Goal: Task Accomplishment & Management: Use online tool/utility

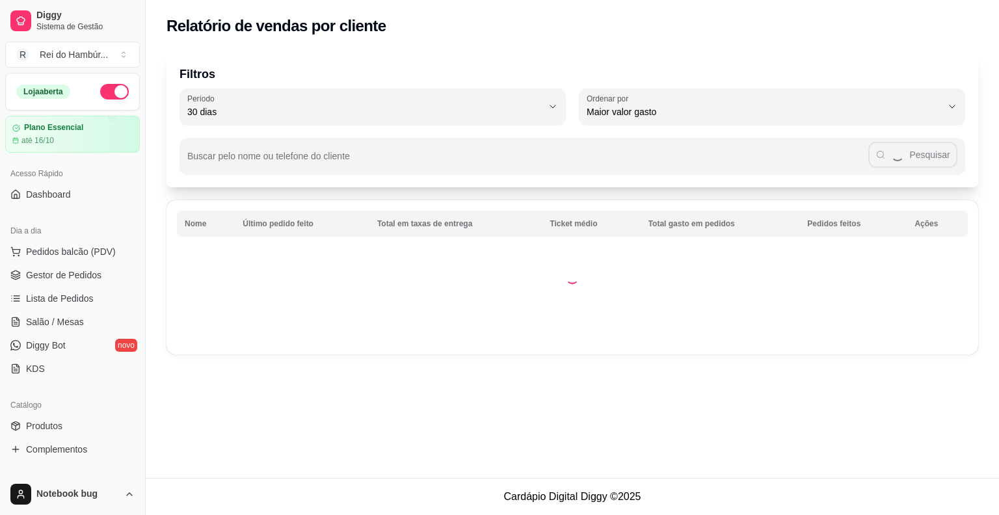
select select "30"
select select "HIGHEST_TOTAL_SPENT_WITH_ORDERS"
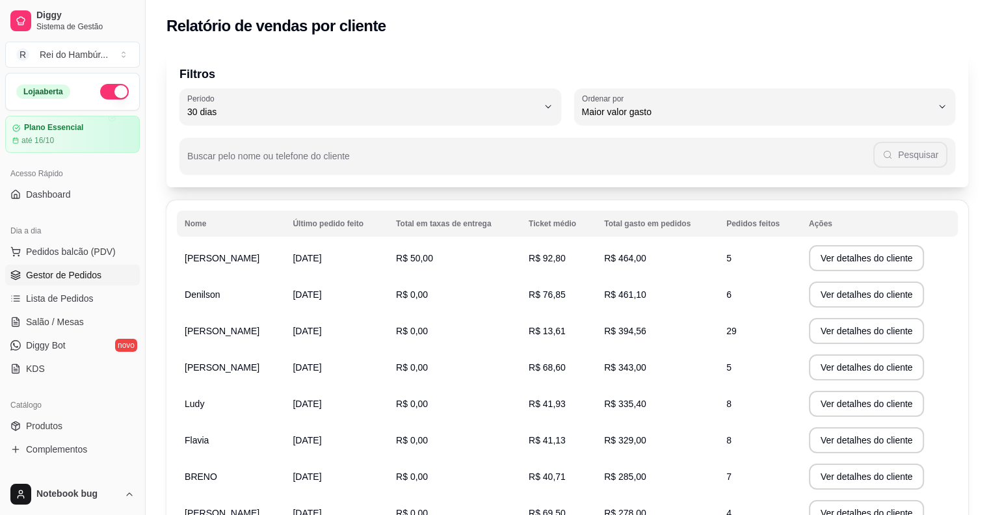
click at [104, 266] on link "Gestor de Pedidos" at bounding box center [72, 275] width 135 height 21
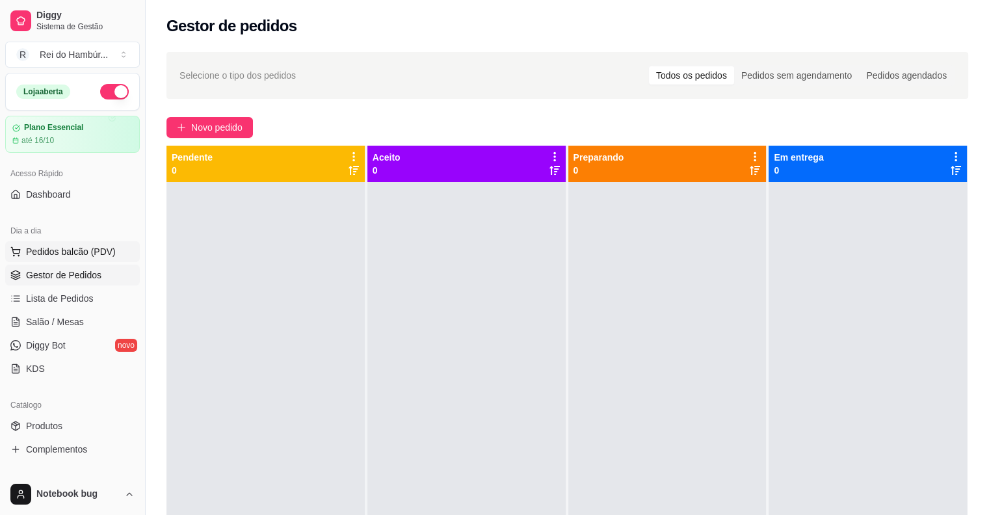
click at [85, 245] on span "Pedidos balcão (PDV)" at bounding box center [71, 251] width 90 height 13
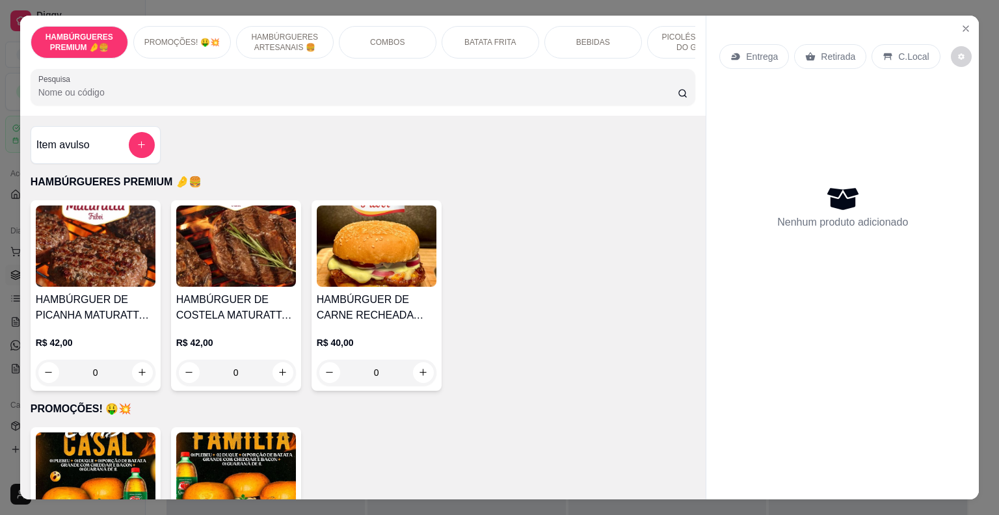
click at [747, 53] on p "Entrega" at bounding box center [762, 56] width 32 height 13
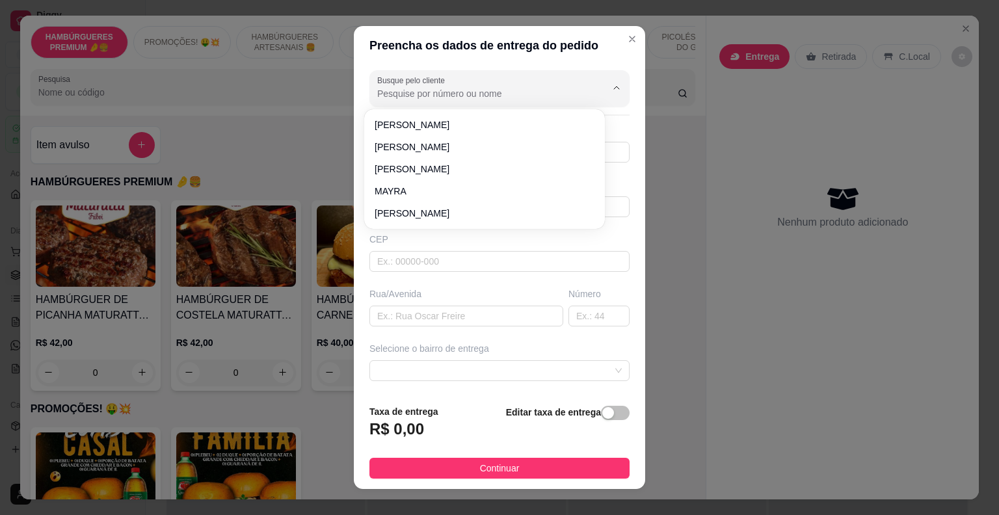
click at [453, 90] on input "Busque pelo cliente" at bounding box center [481, 93] width 208 height 13
type input "darli"
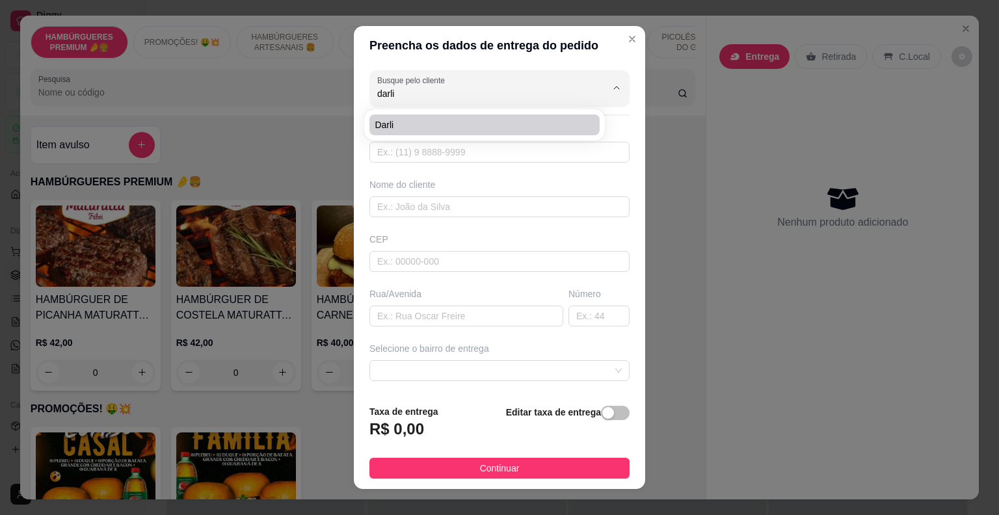
click at [446, 122] on span "darli" at bounding box center [478, 124] width 207 height 13
type input "99991672514"
type input "darli"
type input "casa da darli"
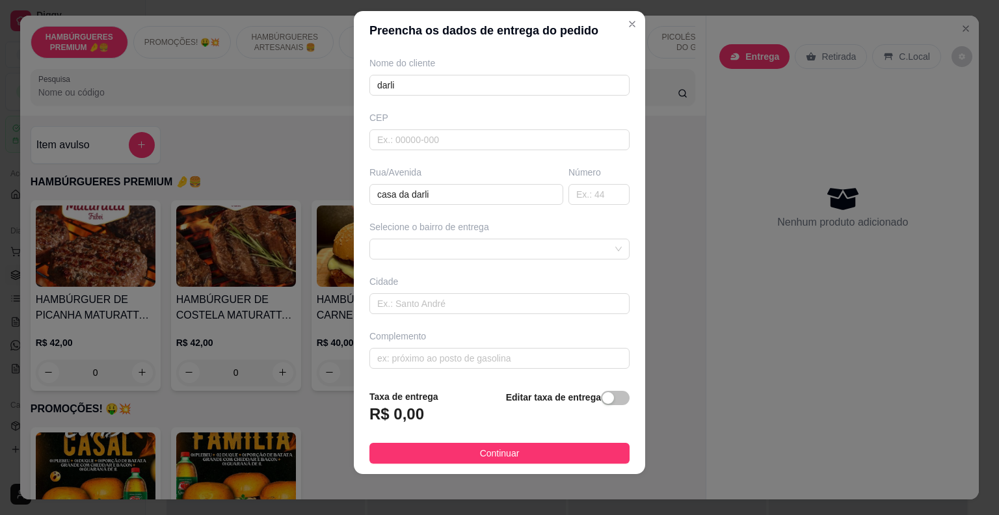
scroll to position [16, 0]
click at [442, 248] on span at bounding box center [499, 249] width 245 height 20
type input "darli"
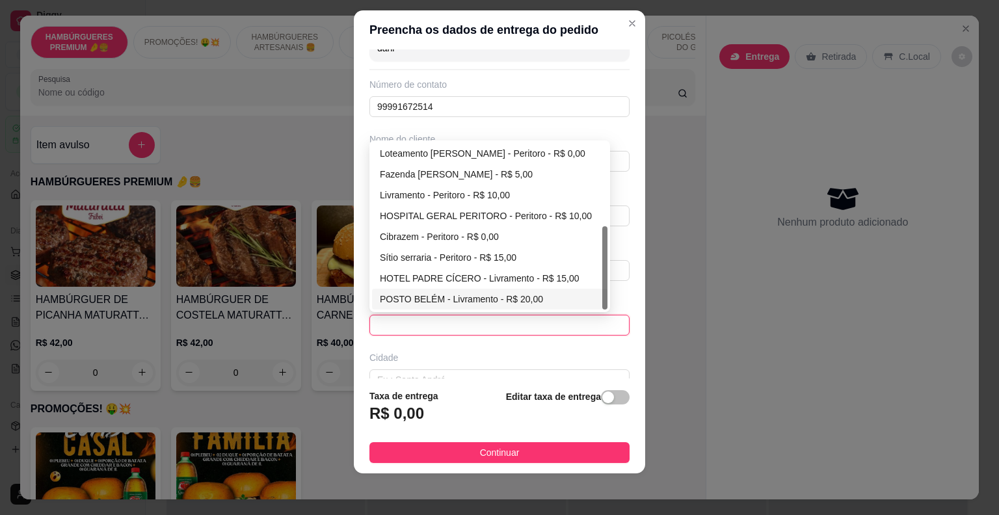
scroll to position [0, 0]
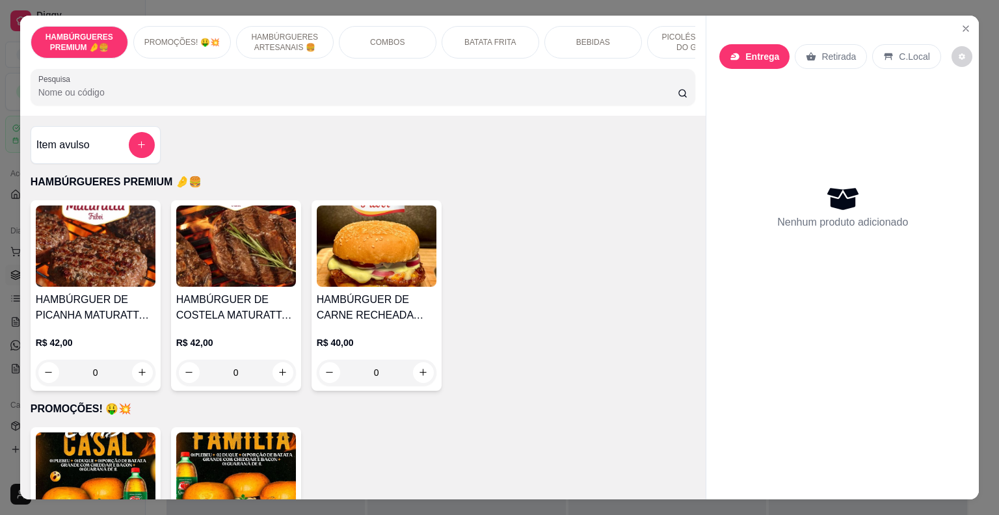
click at [828, 50] on p "Retirada" at bounding box center [839, 56] width 34 height 13
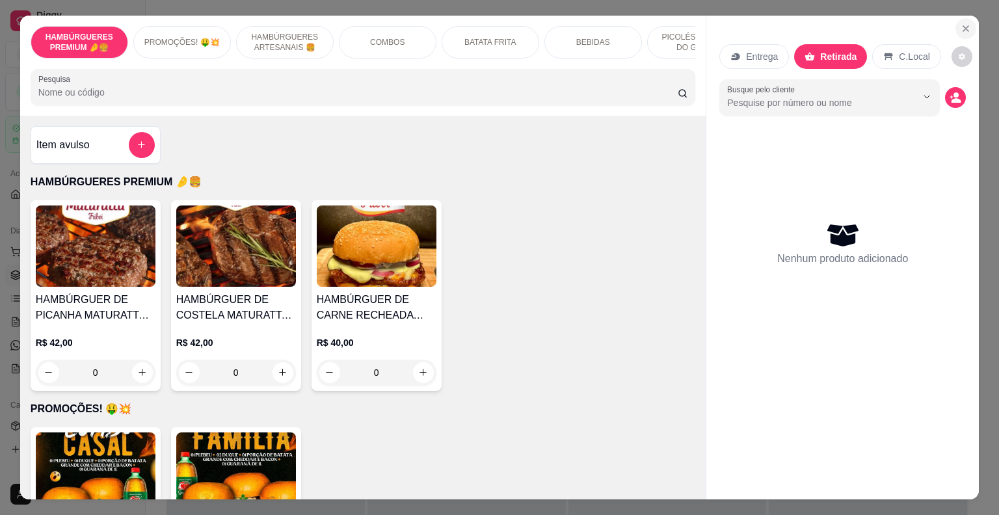
click at [965, 22] on button "Close" at bounding box center [966, 28] width 21 height 21
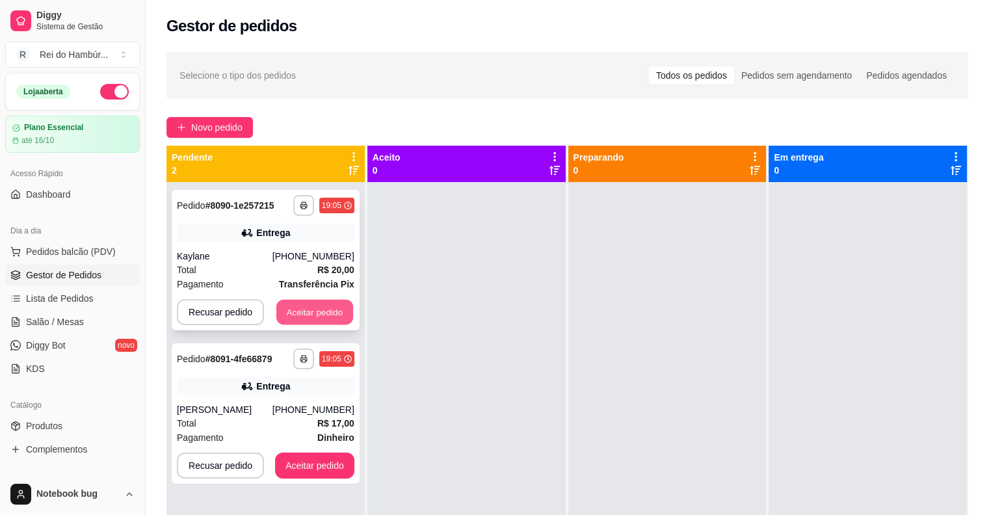
click at [326, 312] on button "Aceitar pedido" at bounding box center [314, 312] width 77 height 25
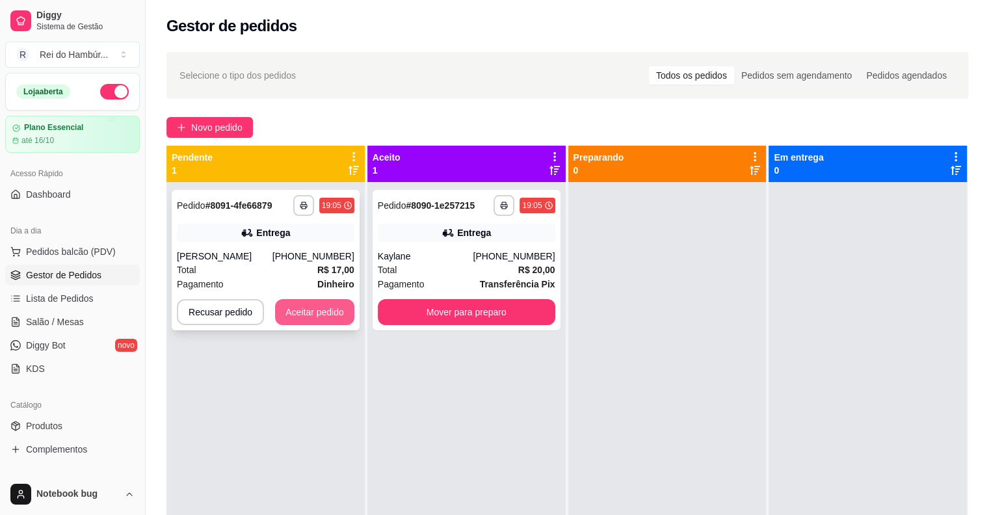
click at [284, 308] on button "Aceitar pedido" at bounding box center [314, 312] width 79 height 26
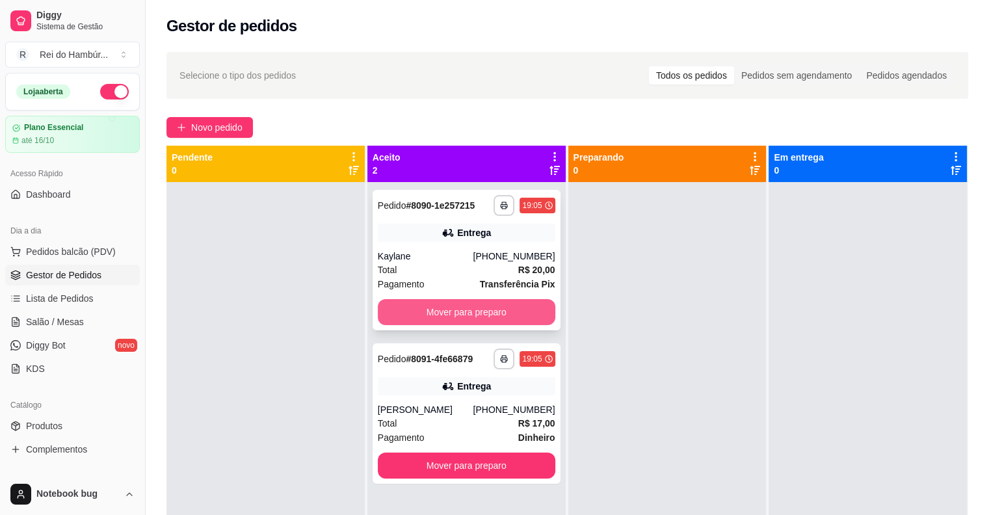
click at [455, 310] on button "Mover para preparo" at bounding box center [467, 312] width 178 height 26
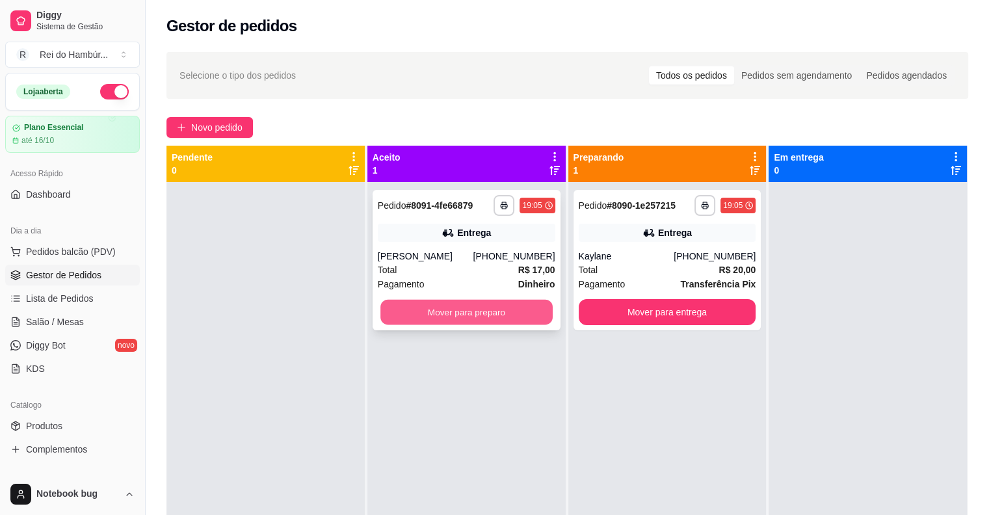
click at [458, 309] on button "Mover para preparo" at bounding box center [467, 312] width 172 height 25
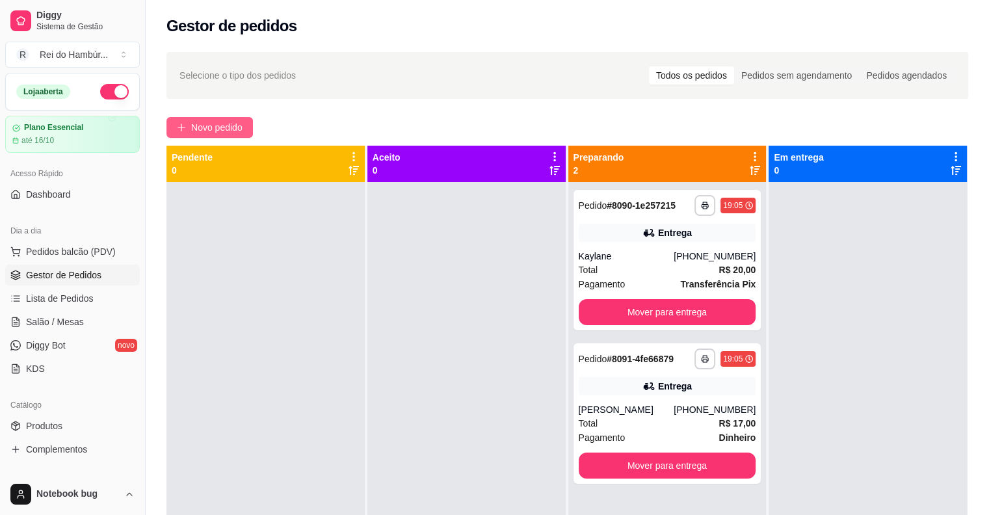
click at [213, 130] on span "Novo pedido" at bounding box center [216, 127] width 51 height 14
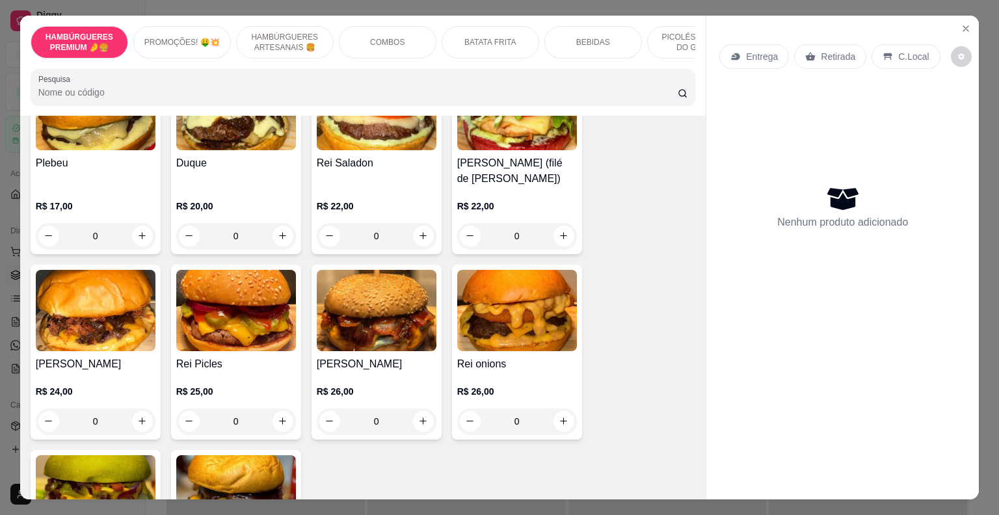
scroll to position [651, 0]
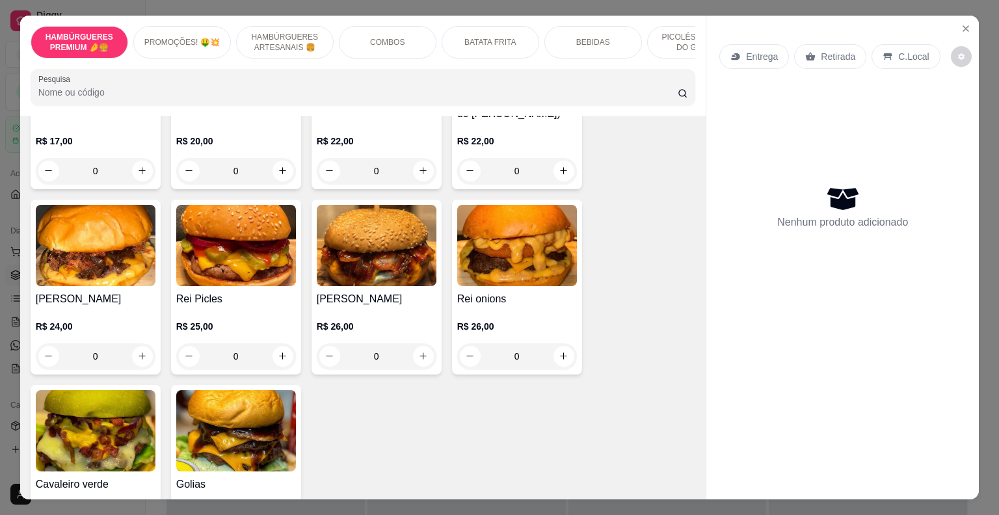
drag, startPoint x: 343, startPoint y: 254, endPoint x: 328, endPoint y: 263, distance: 17.5
drag, startPoint x: 328, startPoint y: 263, endPoint x: 323, endPoint y: 267, distance: 6.9
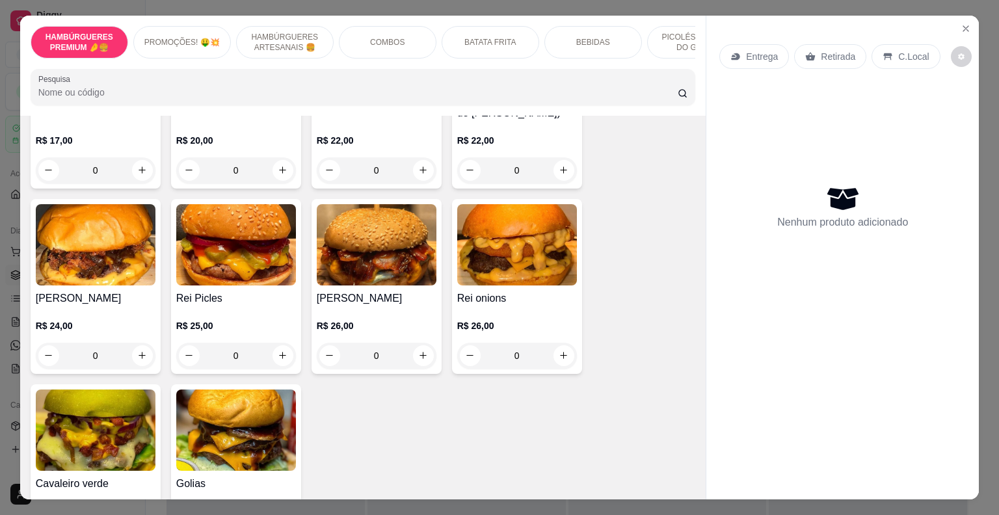
scroll to position [781, 0]
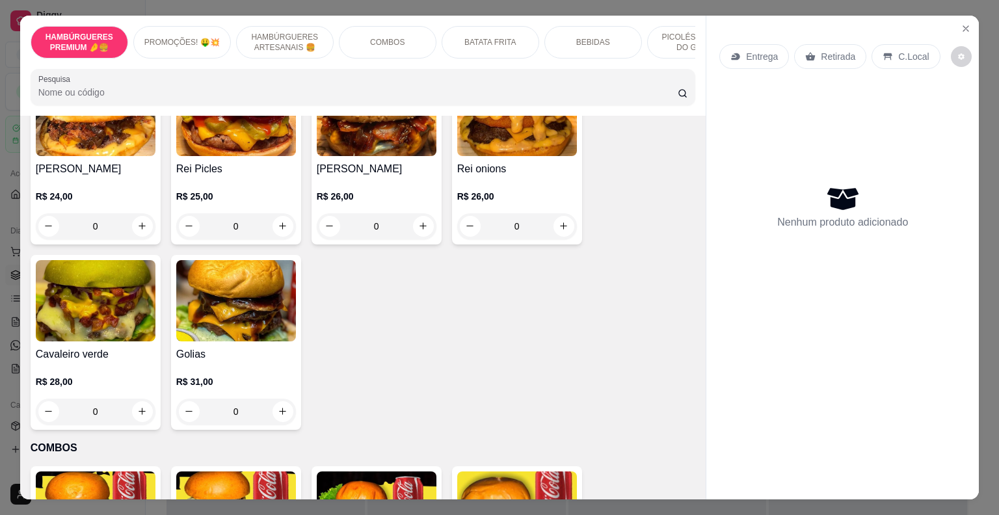
click at [280, 425] on div "0" at bounding box center [236, 412] width 120 height 26
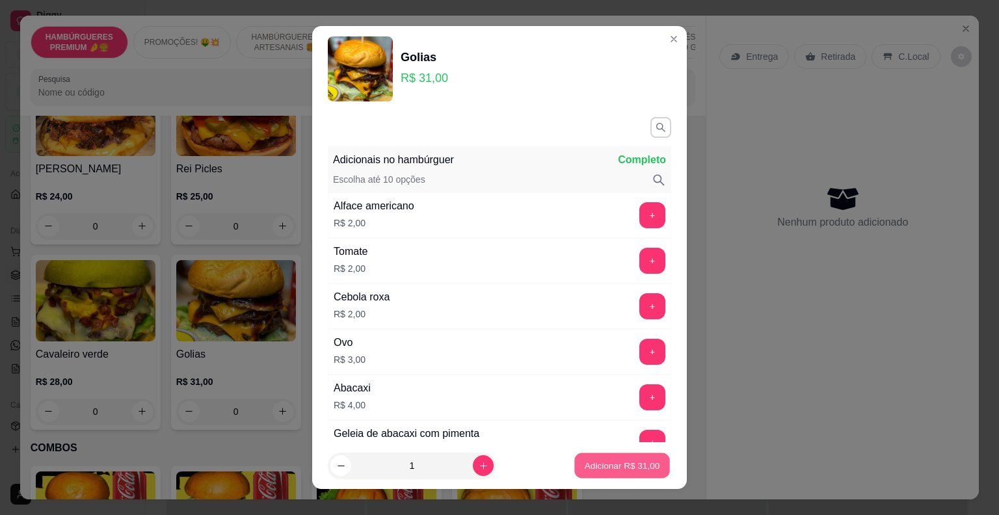
click at [579, 459] on button "Adicionar R$ 31,00" at bounding box center [622, 465] width 96 height 25
type input "1"
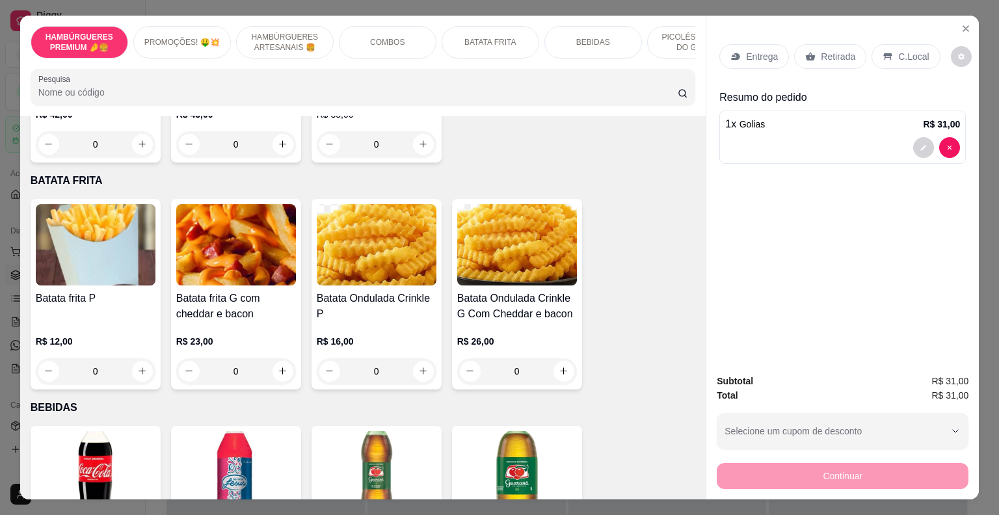
scroll to position [1691, 0]
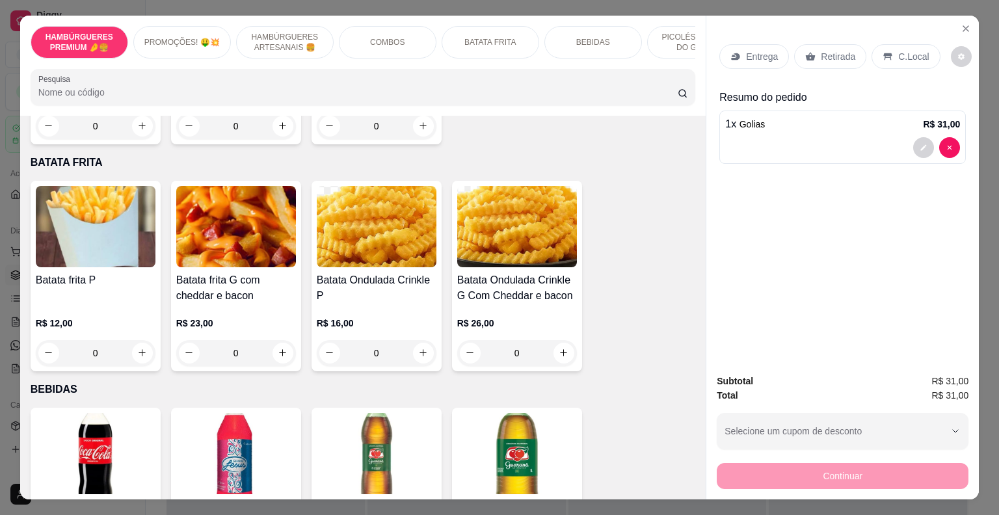
click at [140, 340] on div "0" at bounding box center [96, 353] width 120 height 26
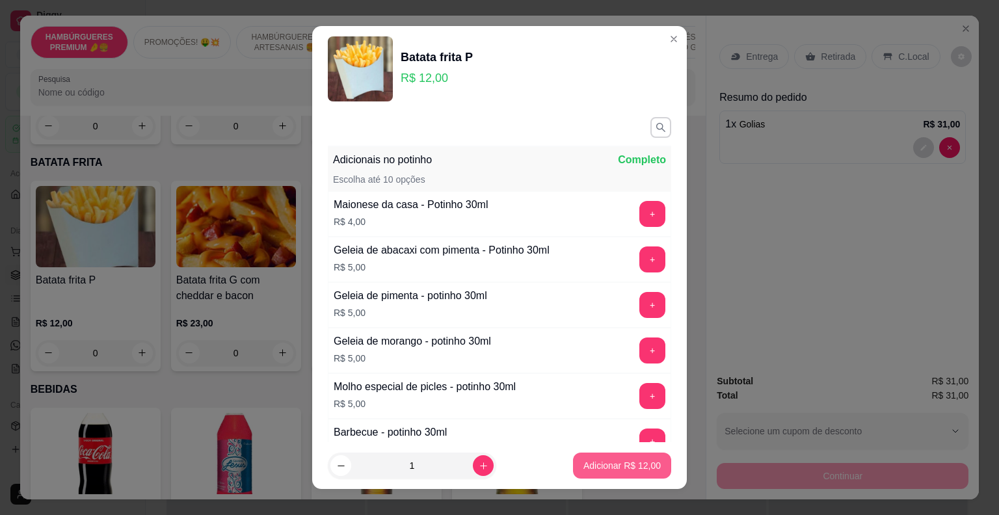
click at [584, 470] on p "Adicionar R$ 12,00" at bounding box center [622, 465] width 77 height 13
type input "1"
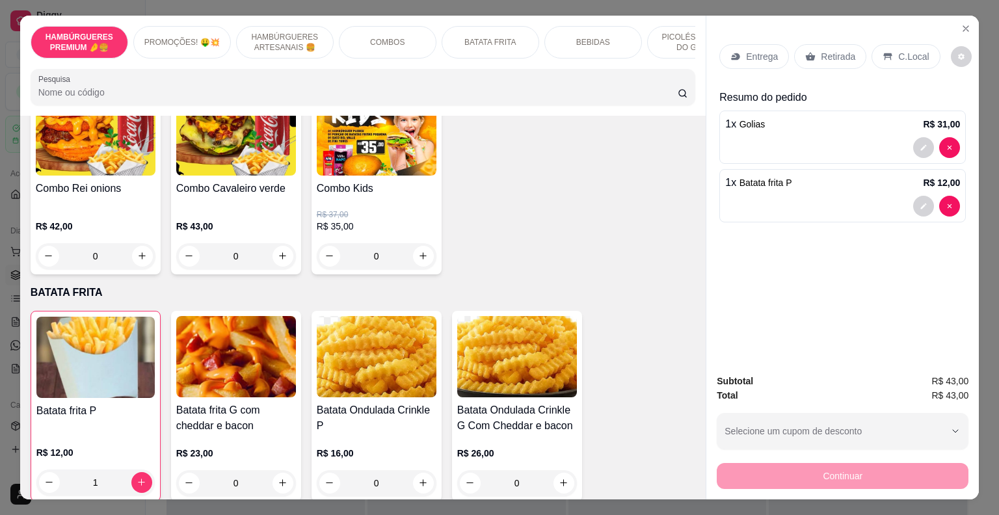
scroll to position [1431, 0]
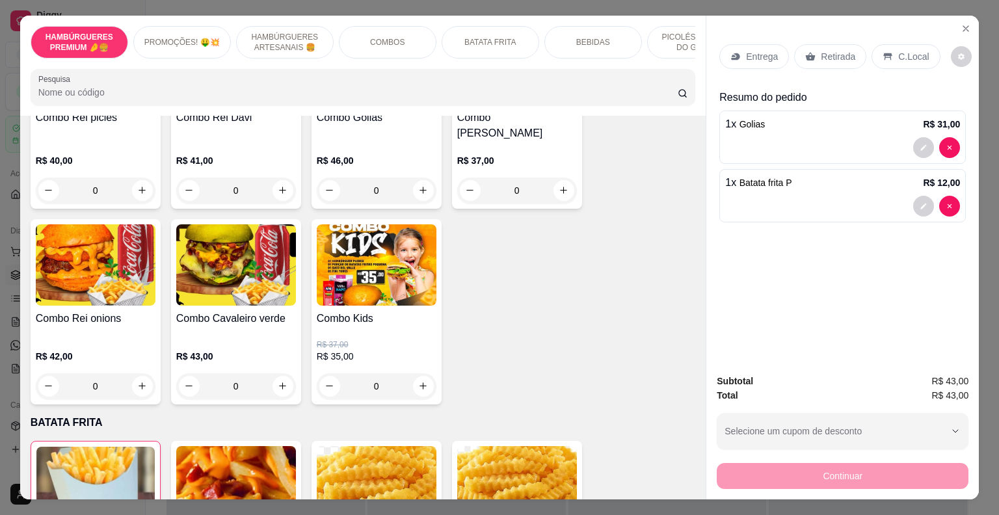
click at [755, 54] on p "Entrega" at bounding box center [762, 56] width 32 height 13
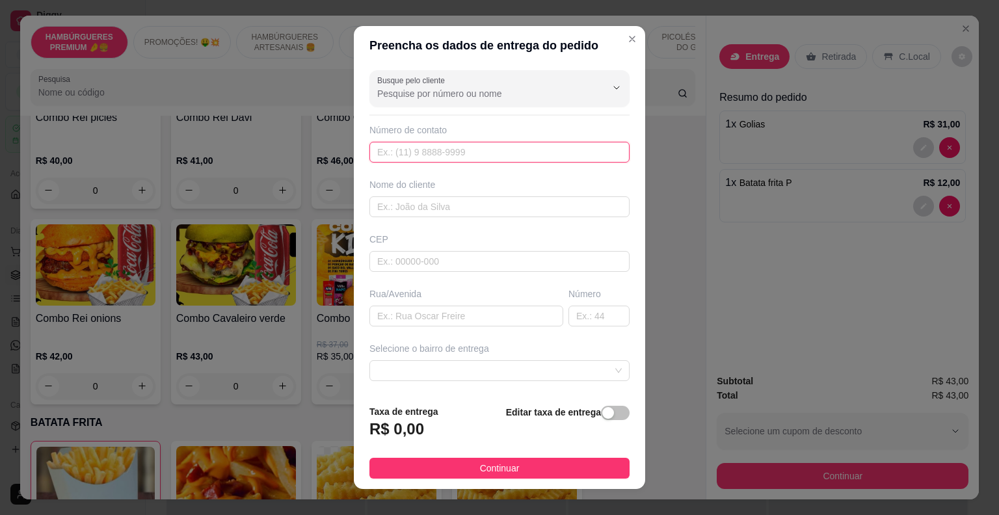
click at [451, 153] on input "text" at bounding box center [500, 152] width 260 height 21
type input "[PHONE_NUMBER]"
click at [454, 198] on input "text" at bounding box center [500, 206] width 260 height 21
type input "[PERSON_NAME]"
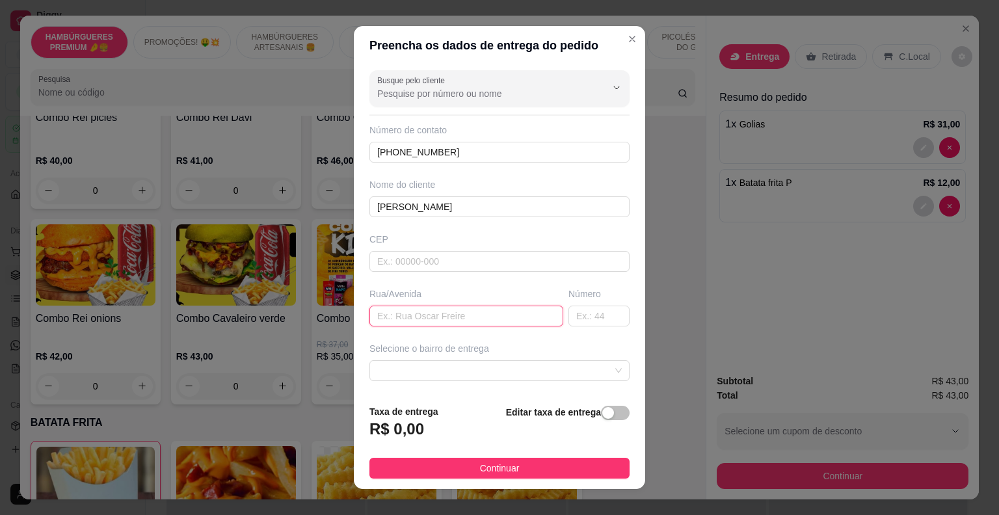
click at [429, 312] on input "text" at bounding box center [467, 316] width 194 height 21
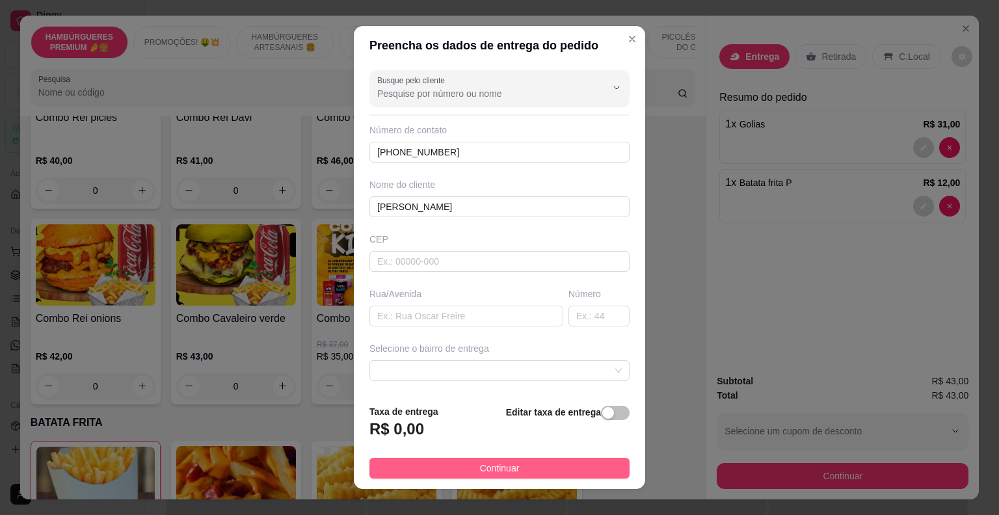
click at [499, 464] on span "Continuar" at bounding box center [500, 468] width 40 height 14
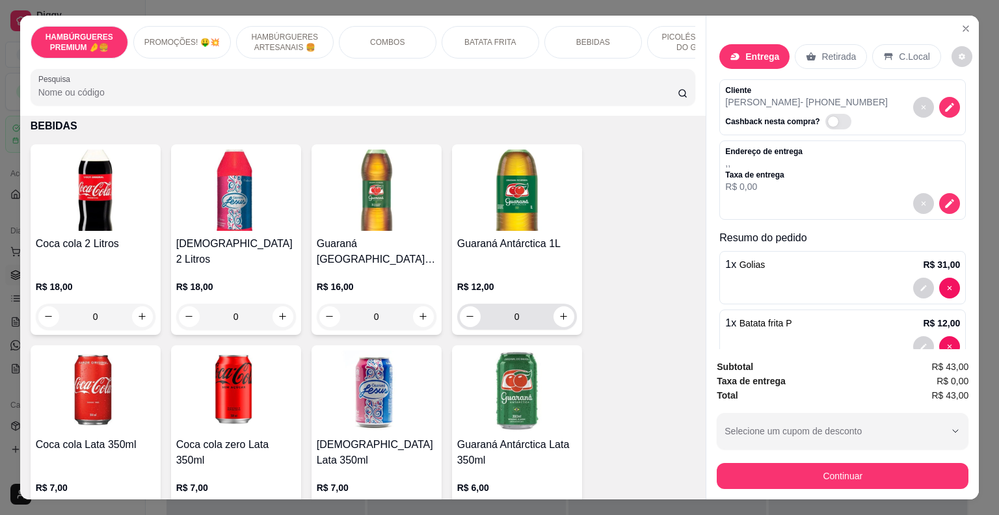
scroll to position [2017, 0]
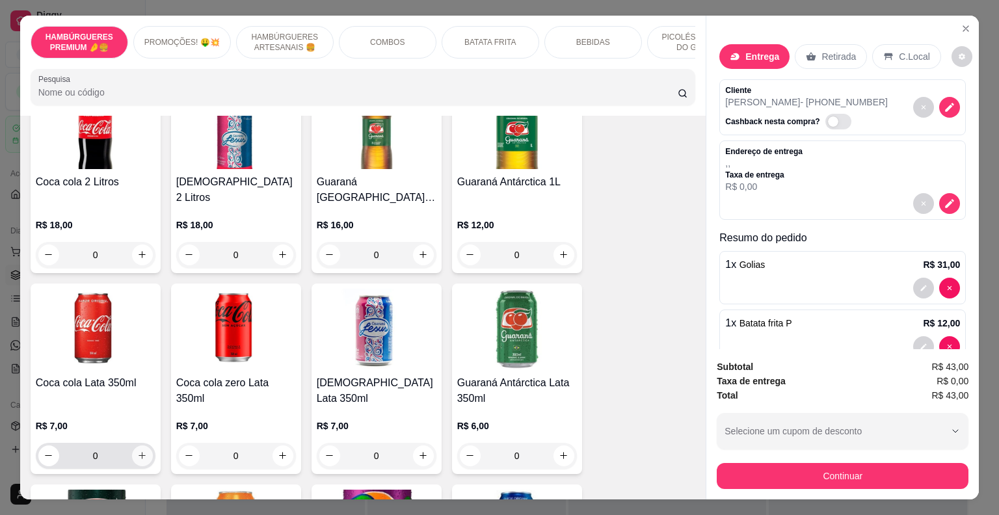
click at [139, 453] on icon "increase-product-quantity" at bounding box center [142, 456] width 7 height 7
type input "1"
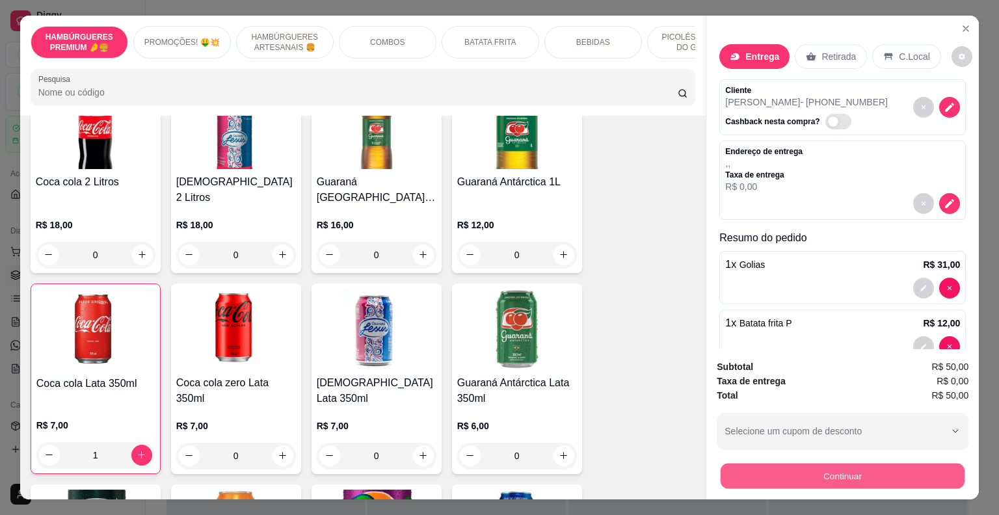
click at [822, 474] on button "Continuar" at bounding box center [843, 476] width 244 height 25
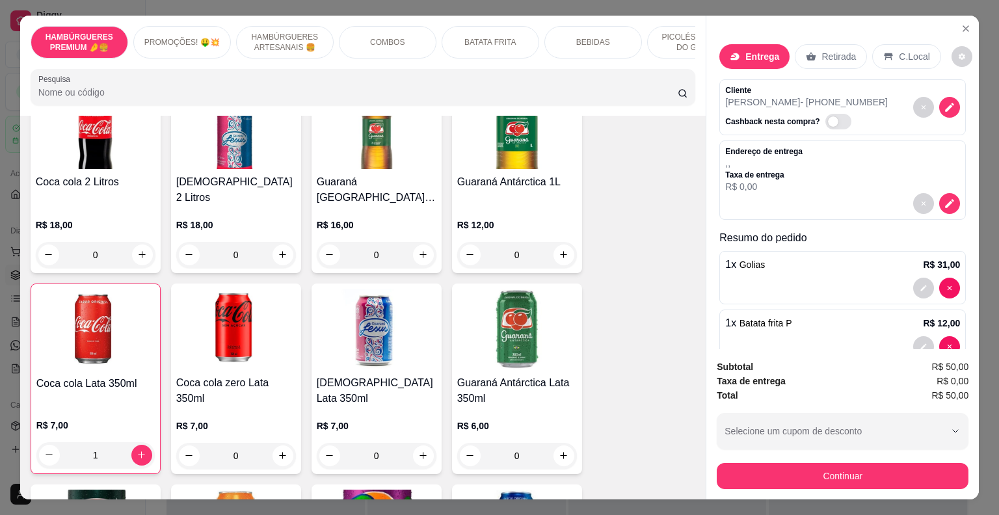
click at [731, 53] on icon at bounding box center [735, 56] width 8 height 7
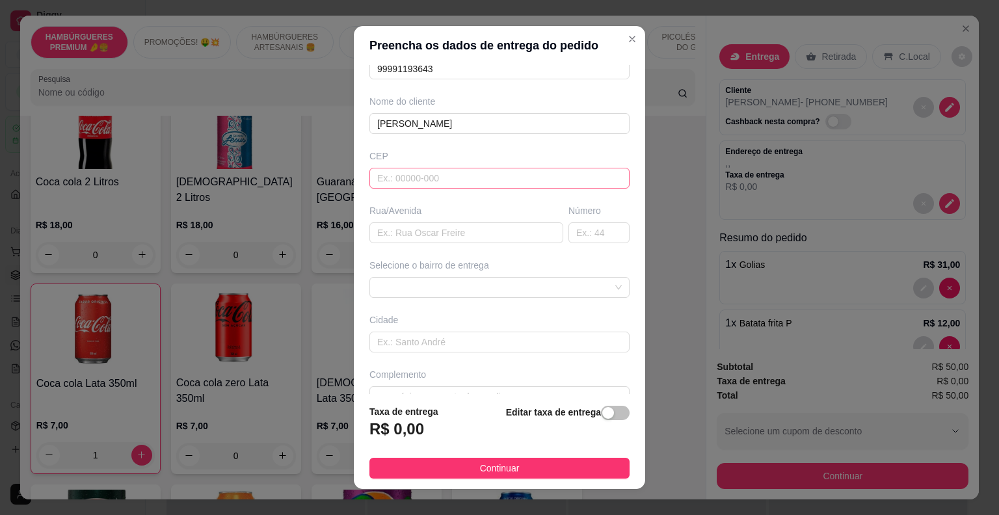
scroll to position [107, 0]
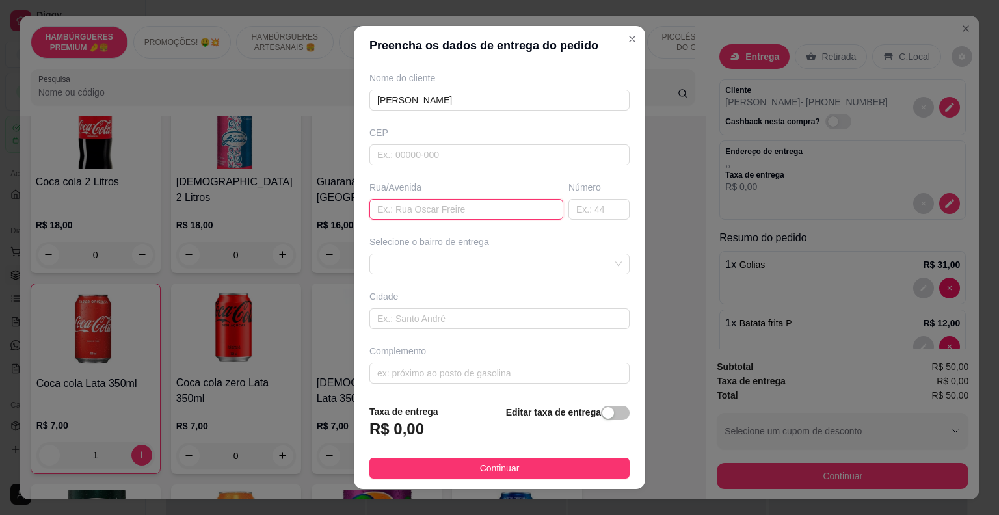
click at [529, 217] on input "text" at bounding box center [467, 209] width 194 height 21
type input "e"
click at [499, 265] on span at bounding box center [499, 264] width 245 height 20
type input "duque de caxias"
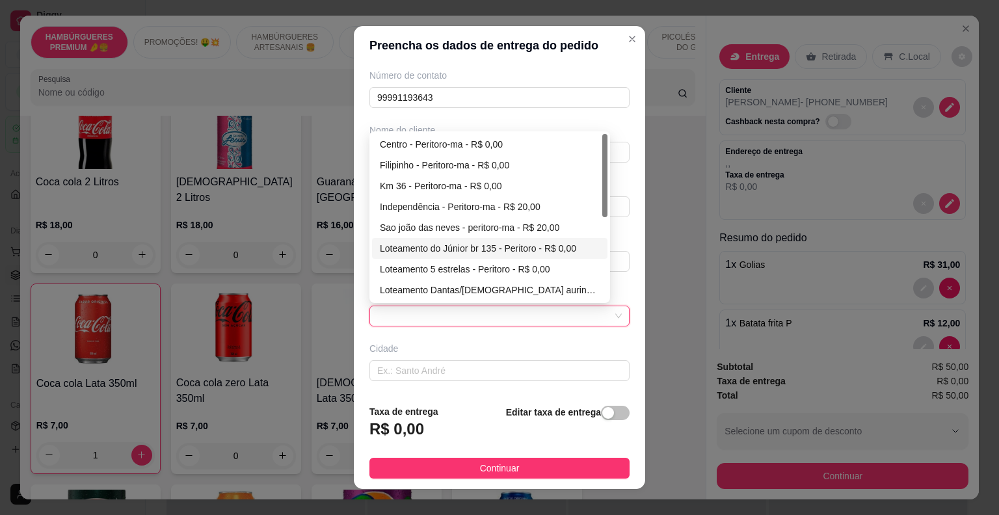
scroll to position [42, 0]
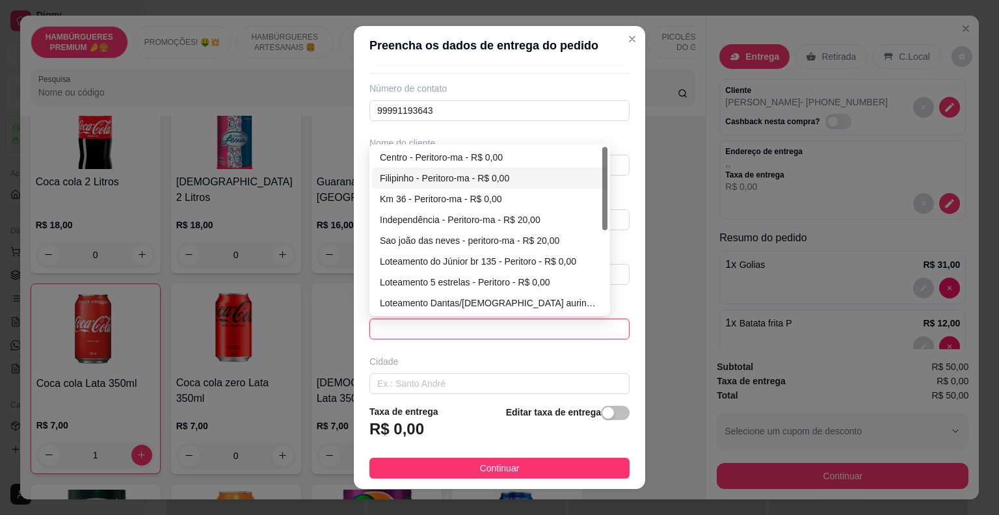
click at [437, 181] on div "Filipinho - Peritoro-ma - R$ 0,00" at bounding box center [490, 178] width 220 height 14
type input "Peritoro-ma"
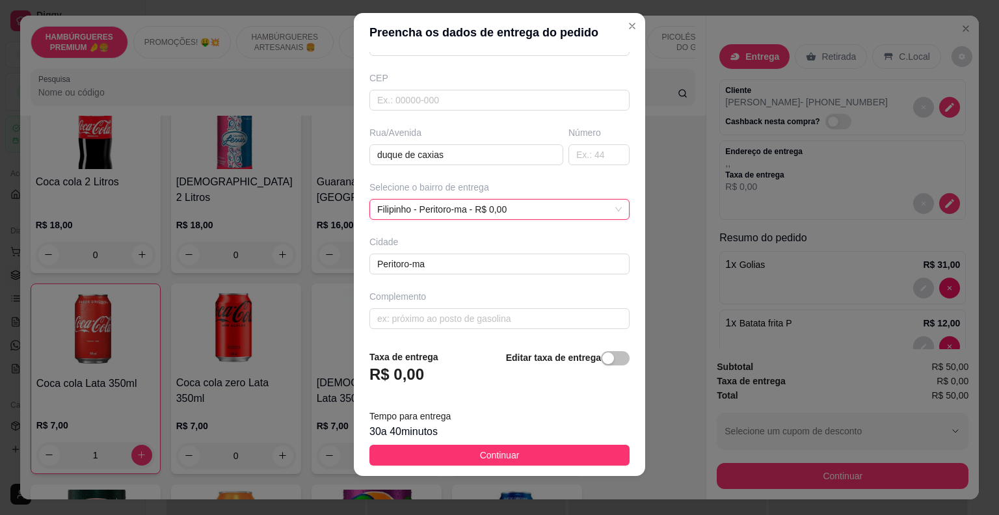
scroll to position [16, 0]
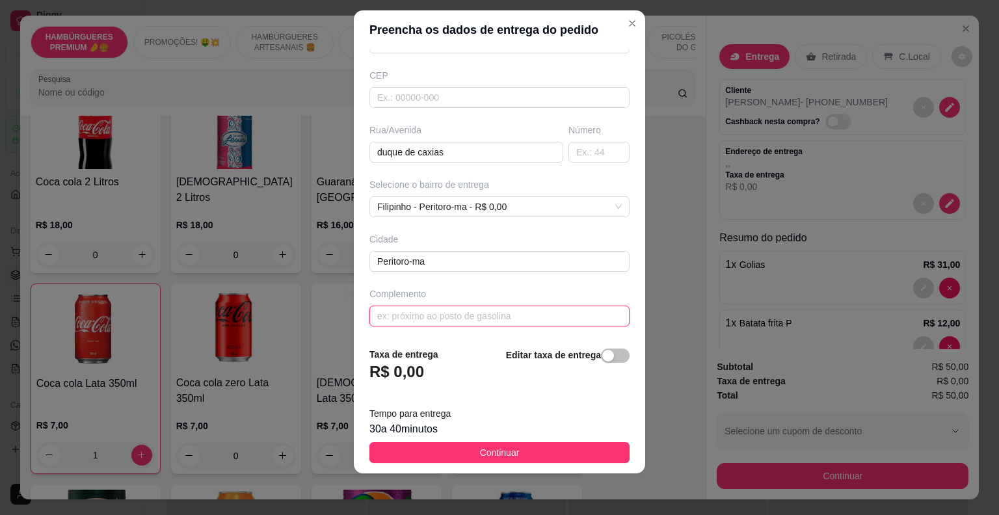
drag, startPoint x: 435, startPoint y: 316, endPoint x: 425, endPoint y: 309, distance: 12.3
click at [435, 315] on input "text" at bounding box center [500, 316] width 260 height 21
type input "a"
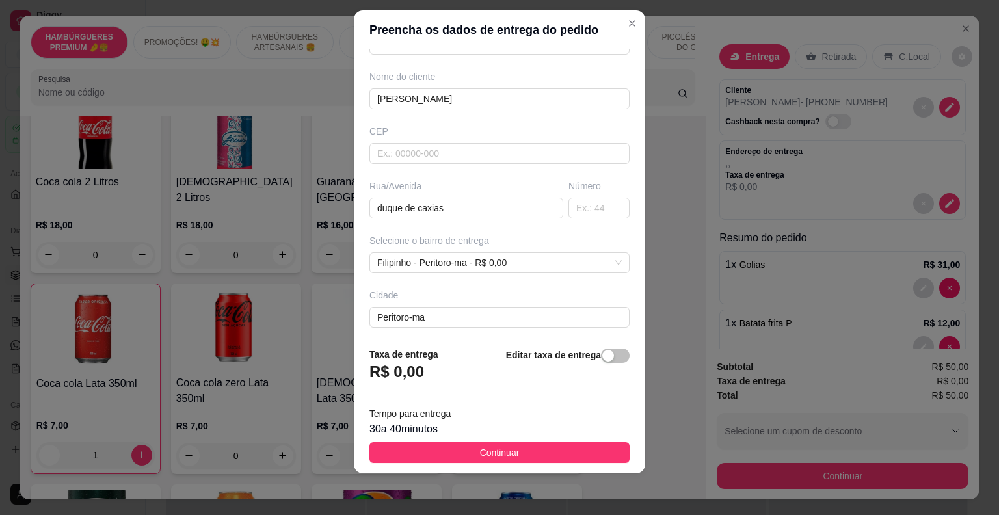
scroll to position [148, 0]
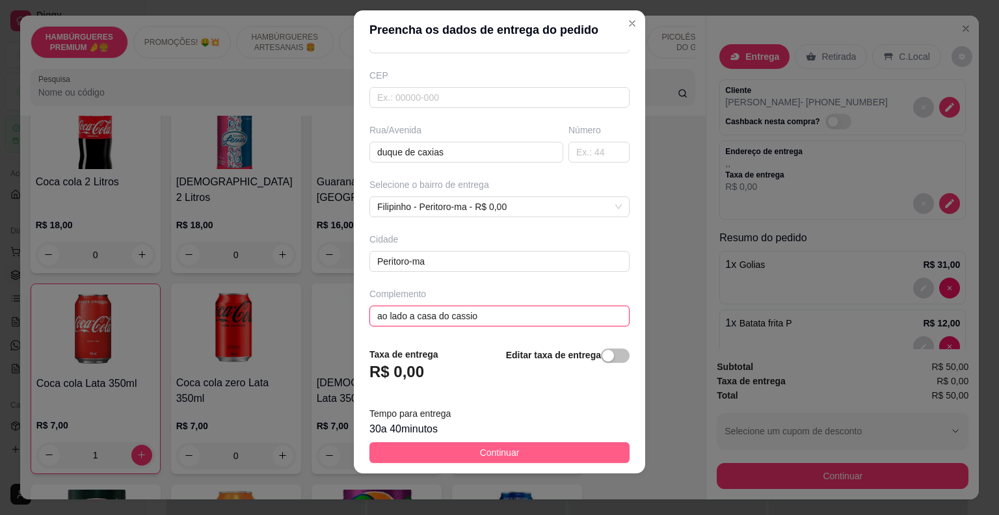
type input "ao lado a casa do cassio"
click at [515, 455] on button "Continuar" at bounding box center [500, 452] width 260 height 21
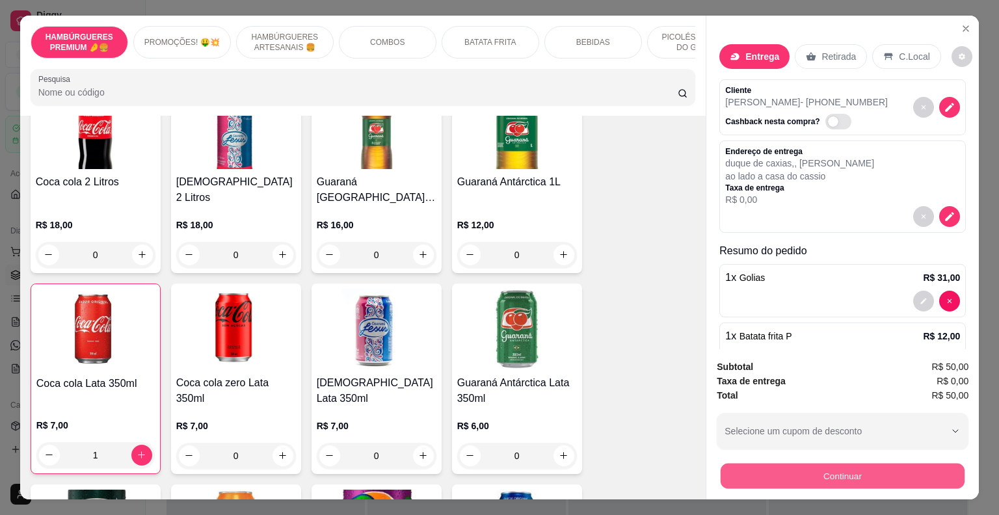
click at [764, 480] on button "Continuar" at bounding box center [843, 476] width 244 height 25
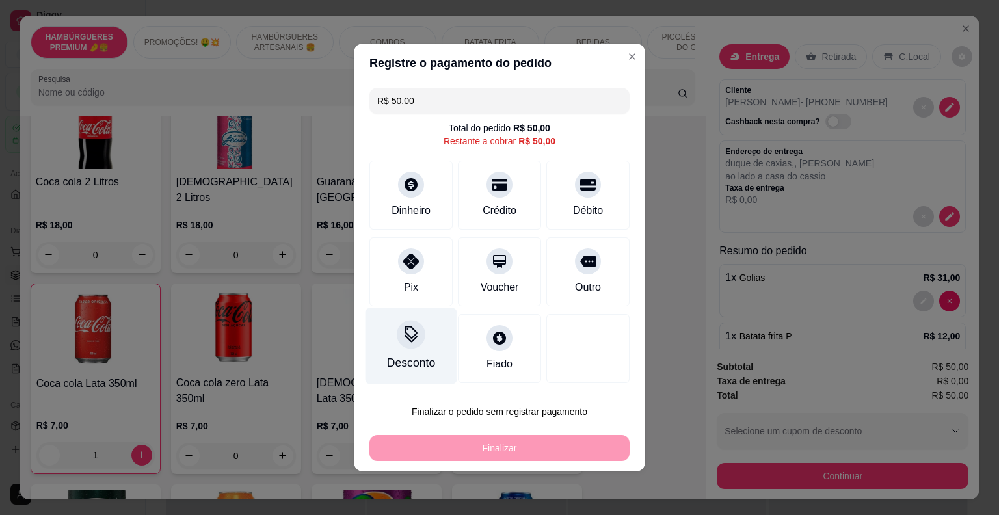
click at [414, 289] on div "Pix" at bounding box center [411, 288] width 14 height 16
type input "R$ 0,00"
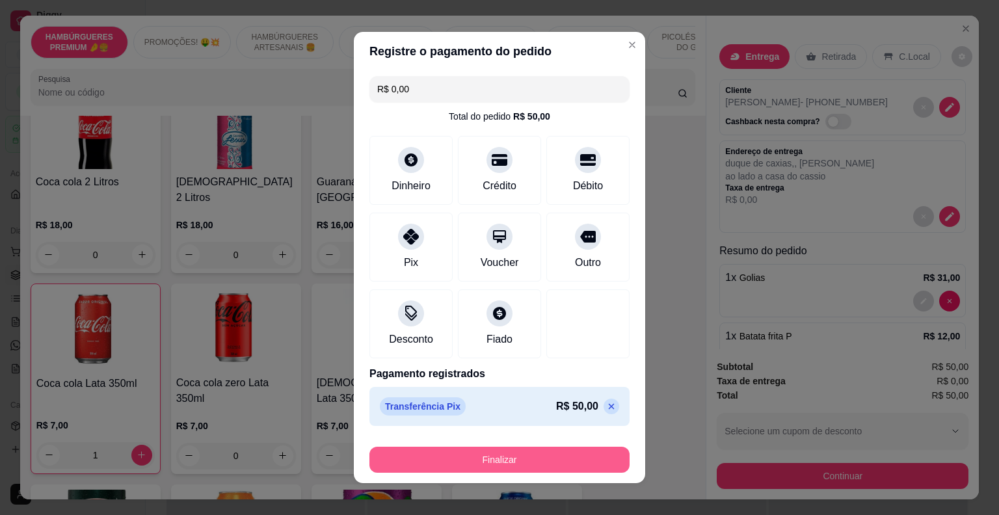
click at [547, 453] on button "Finalizar" at bounding box center [500, 460] width 260 height 26
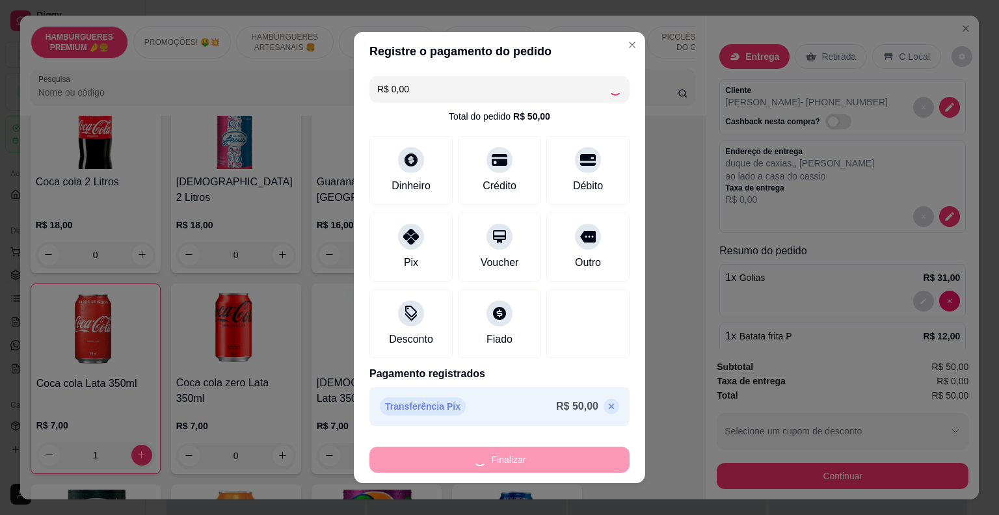
type input "0"
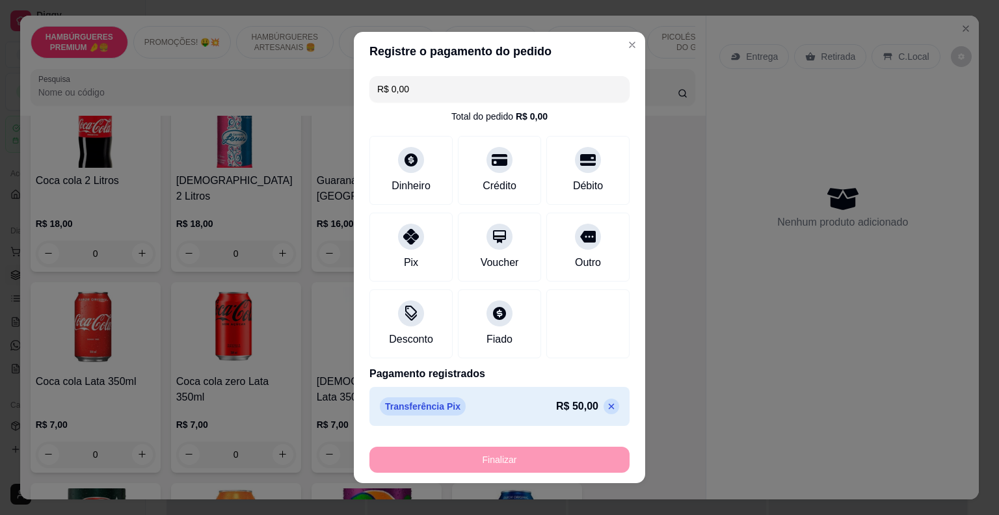
type input "-R$ 50,00"
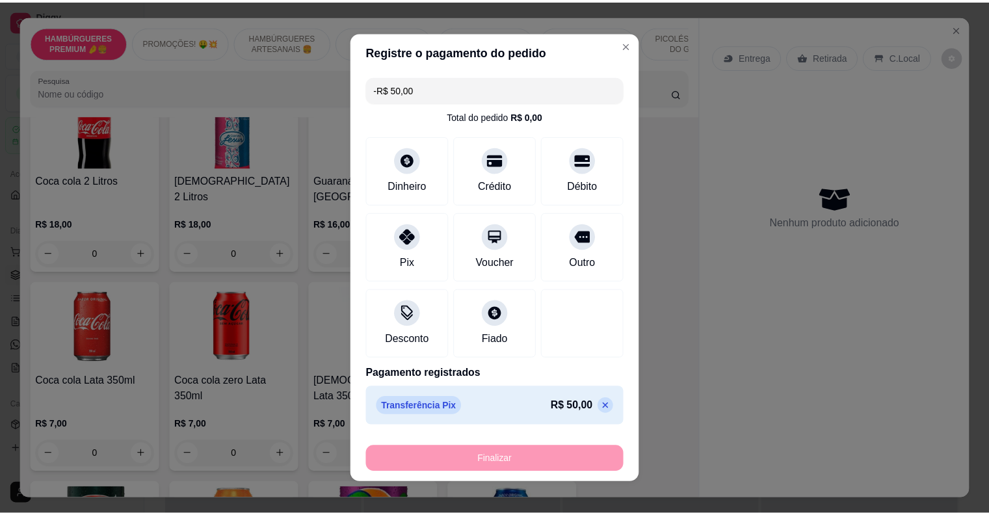
scroll to position [2015, 0]
